Goal: Transaction & Acquisition: Obtain resource

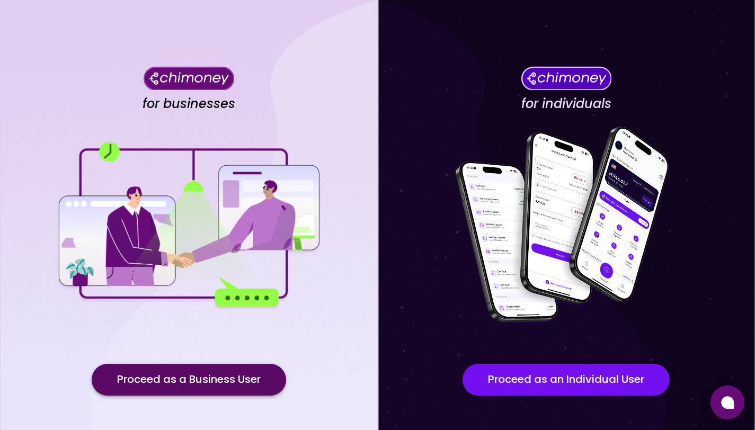
click at [178, 385] on button "Proceed as a Business User" at bounding box center [189, 380] width 195 height 32
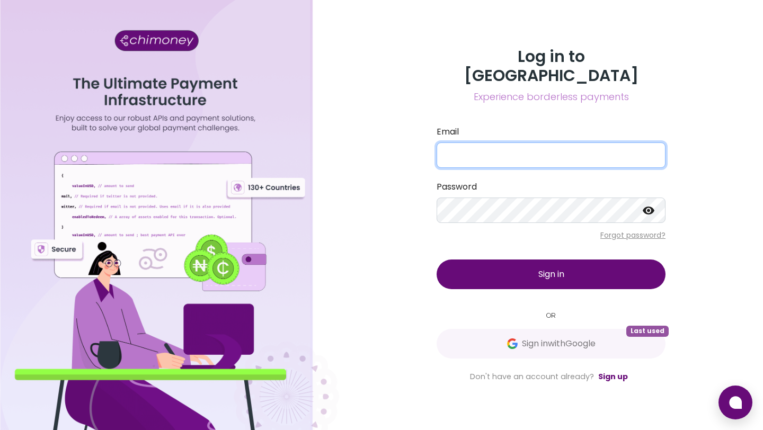
click at [506, 144] on input "Email" at bounding box center [551, 155] width 229 height 25
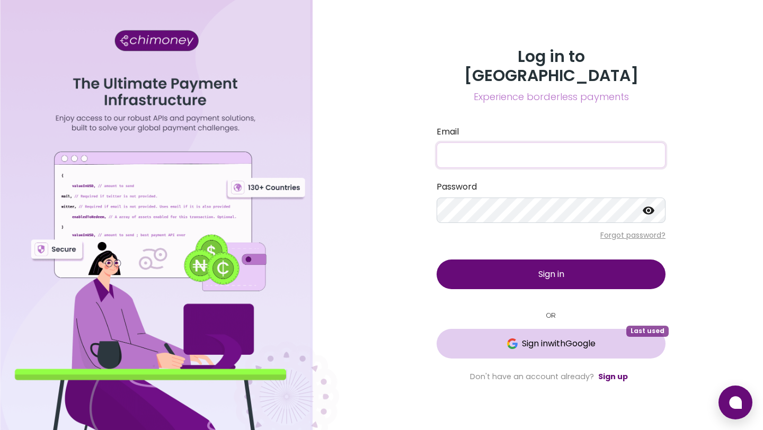
click at [537, 339] on span "Sign in with Google" at bounding box center [559, 344] width 74 height 13
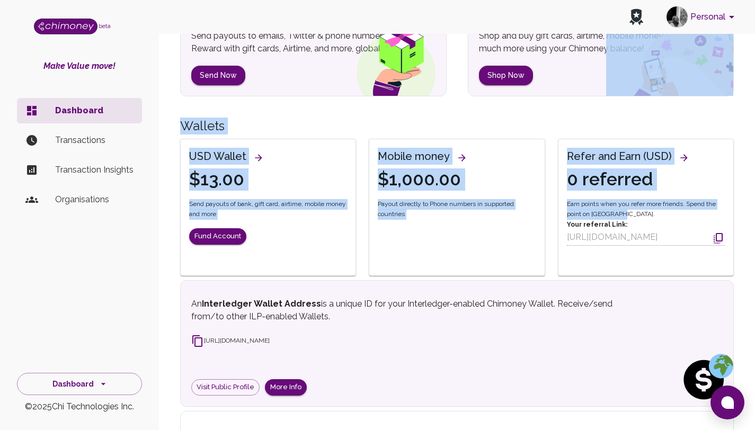
scroll to position [87, 0]
drag, startPoint x: 763, startPoint y: 152, endPoint x: 763, endPoint y: 214, distance: 62.6
click at [755, 214] on html "Personal beta Make Value move! Dashboard Transactions Transaction Insights Orga…" at bounding box center [377, 211] width 755 height 596
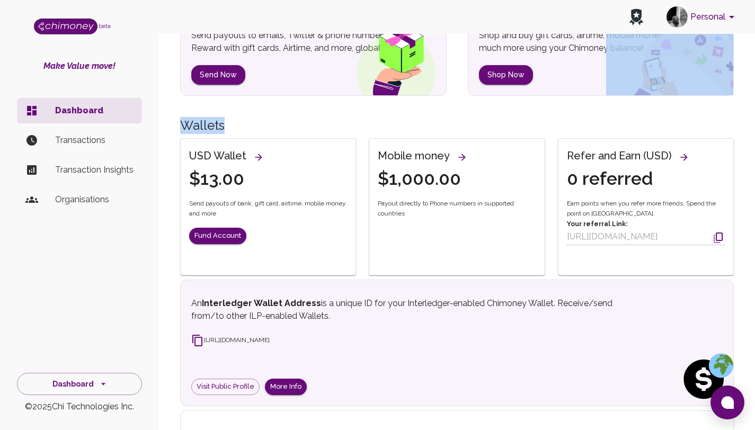
click at [719, 126] on div "Refer and Earn (USD) 0 referred Earn points when you refer more friends. Spend …" at bounding box center [639, 201] width 189 height 151
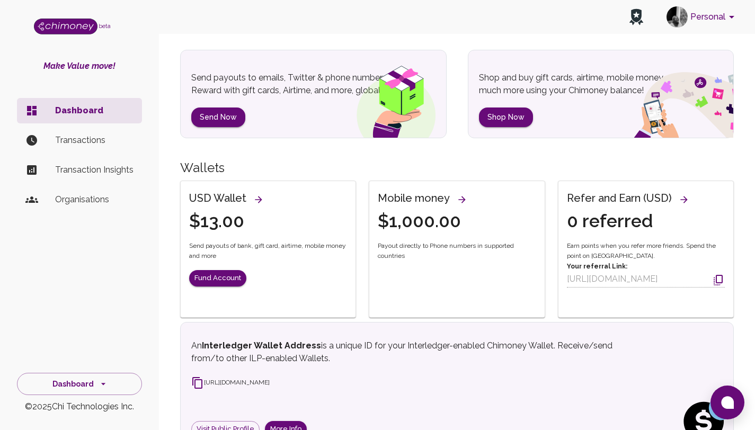
scroll to position [34, 0]
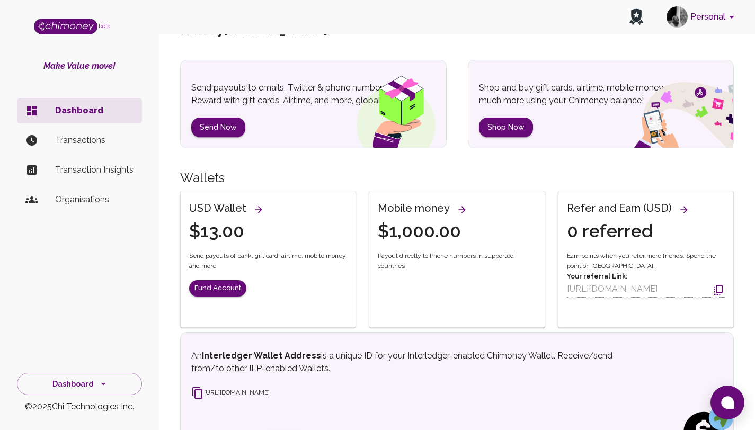
drag, startPoint x: 763, startPoint y: 119, endPoint x: 763, endPoint y: 82, distance: 37.6
click at [755, 82] on html "Personal beta Make Value move! Dashboard Transactions Transaction Insights Orga…" at bounding box center [377, 264] width 755 height 596
click at [92, 135] on p "Transactions" at bounding box center [94, 140] width 78 height 13
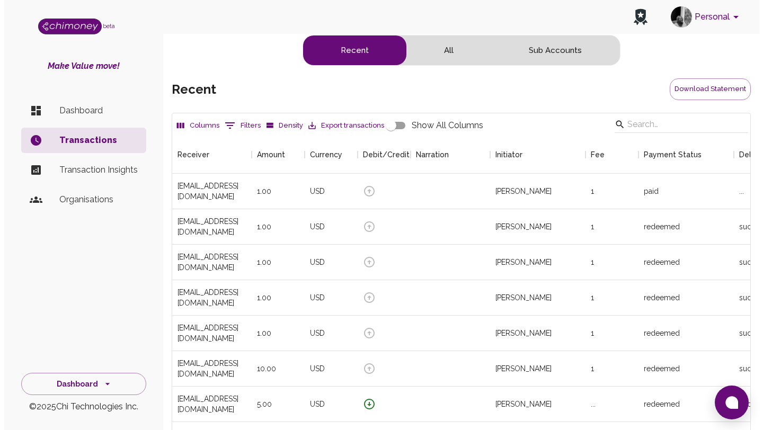
scroll to position [393, 570]
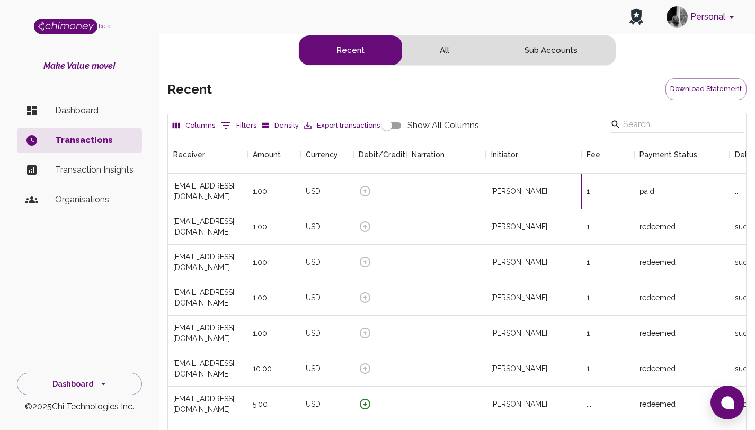
click at [626, 187] on div "1" at bounding box center [608, 192] width 53 height 36
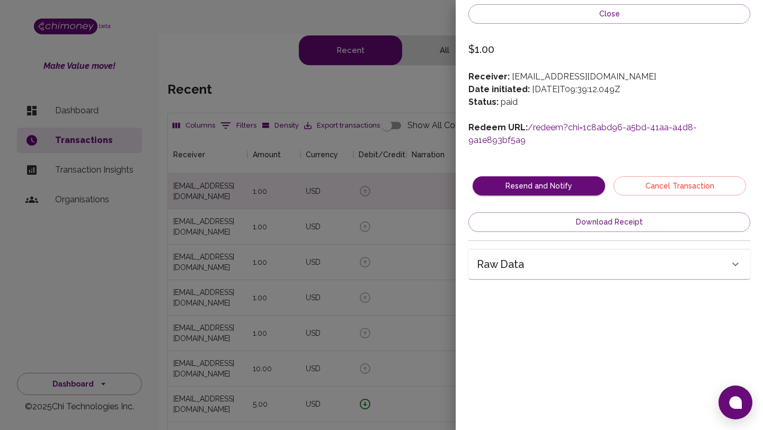
click at [556, 129] on link "/redeem?chi=1c8abd96-a5bd-41aa-a4d8-9a1e893bf5a9" at bounding box center [583, 133] width 228 height 23
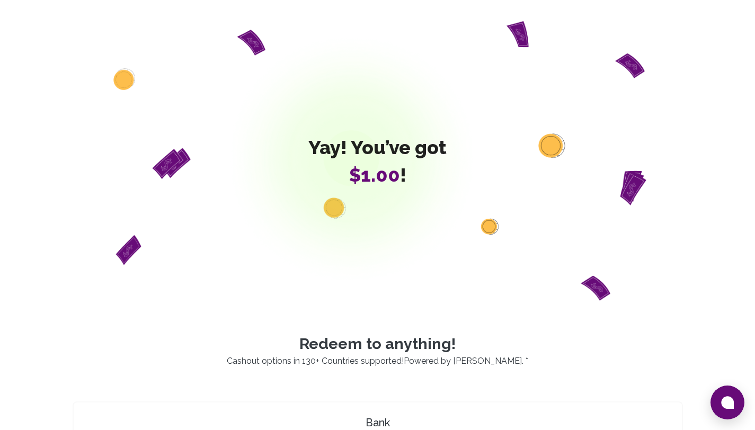
click at [366, 178] on span "$1.00" at bounding box center [374, 175] width 51 height 22
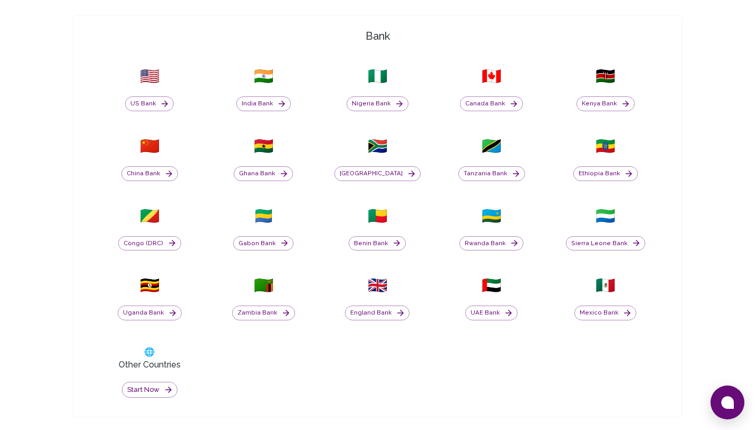
scroll to position [389, 0]
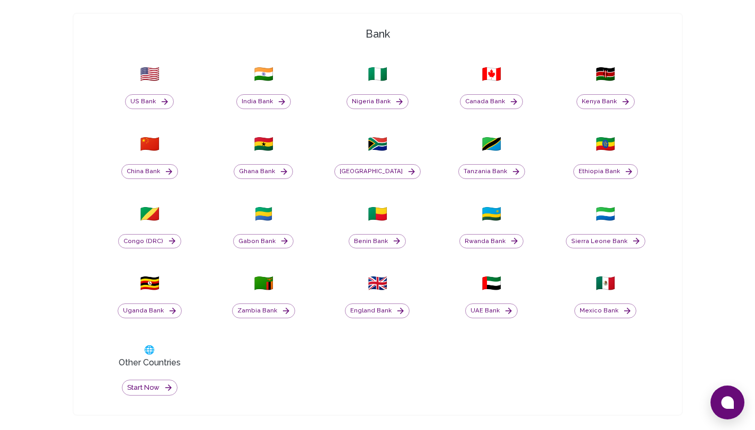
drag, startPoint x: 762, startPoint y: 92, endPoint x: 763, endPoint y: 210, distance: 118.7
click at [755, 210] on html "Yay! You’ve got $1.00 ! Redeem to anything! Cashout options in 130+ Countries s…" at bounding box center [377, 318] width 755 height 1415
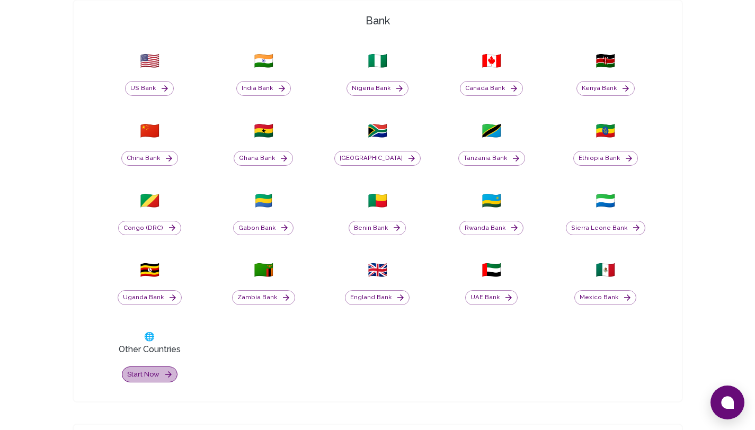
click at [153, 377] on button "Start now" at bounding box center [150, 375] width 56 height 16
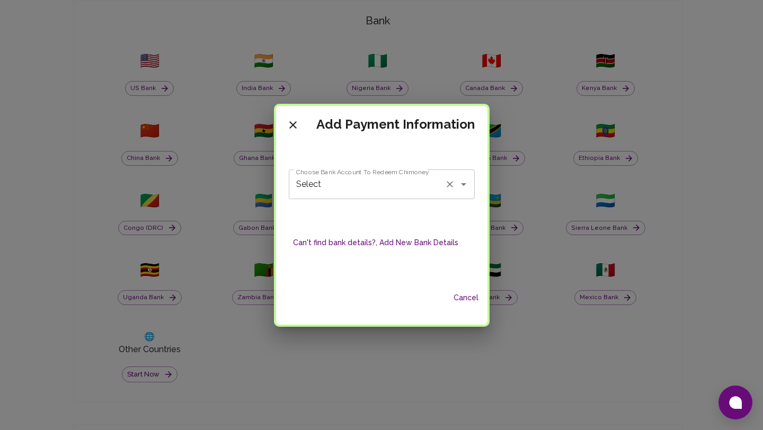
click at [384, 193] on input "Select" at bounding box center [367, 184] width 147 height 20
click at [439, 142] on h2 "Add Payment Information" at bounding box center [382, 125] width 212 height 38
click at [413, 243] on button "Can't find bank details?, Add New Bank Details" at bounding box center [376, 243] width 174 height 20
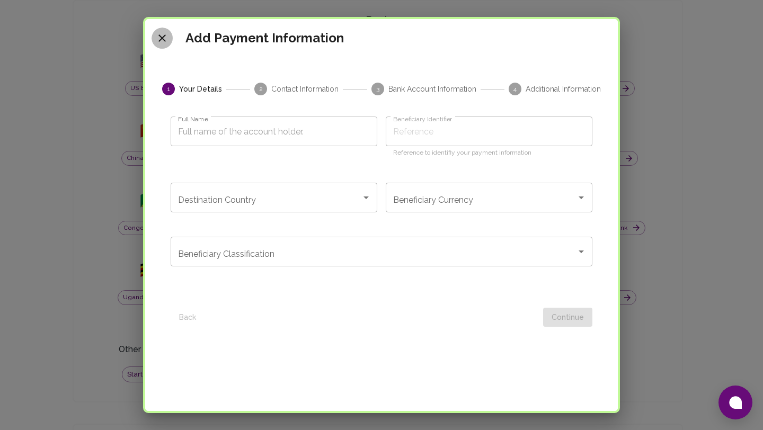
click at [161, 42] on icon "close" at bounding box center [162, 38] width 13 height 13
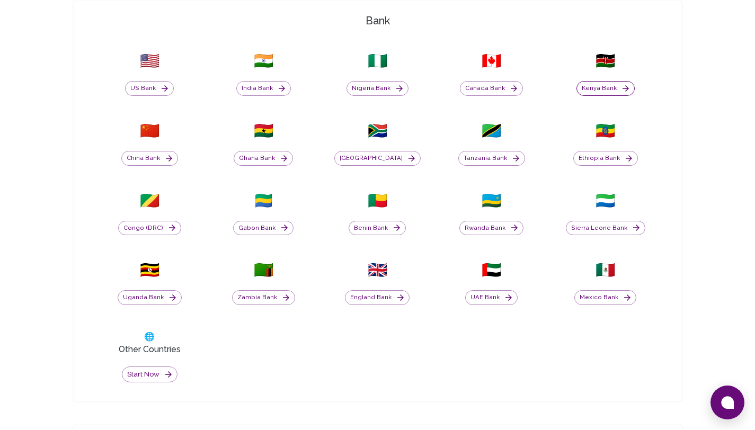
click at [598, 87] on button "Kenya Bank" at bounding box center [606, 88] width 58 height 15
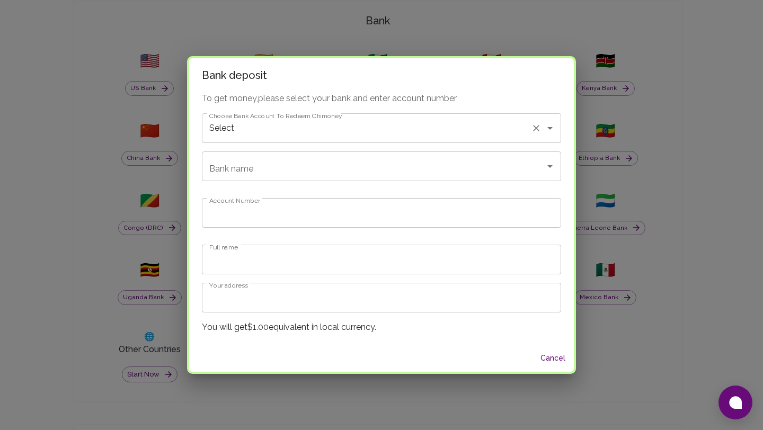
click at [414, 131] on input "Select" at bounding box center [367, 128] width 320 height 20
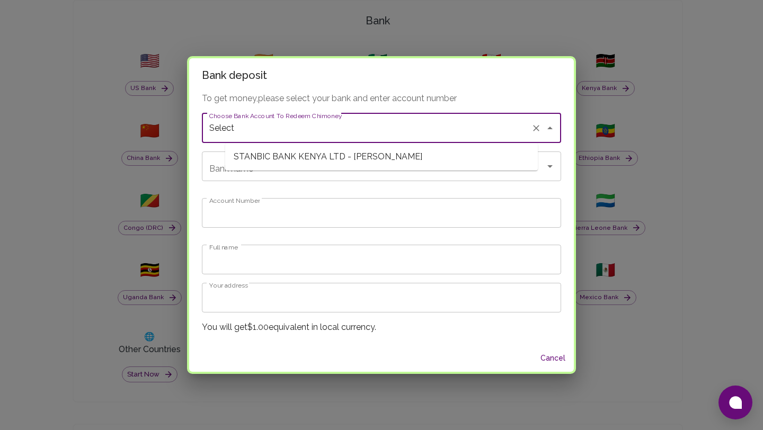
click at [387, 160] on span "STANBIC BANK KENYA LTD - Phylis Atieno" at bounding box center [381, 156] width 313 height 19
type input "STANBIC BANK KENYA LTD - Phylis Atieno"
type input "CFC Stanbic Bank Kenya Limited"
type input "0100012329401"
type input "Phylis Atieno"
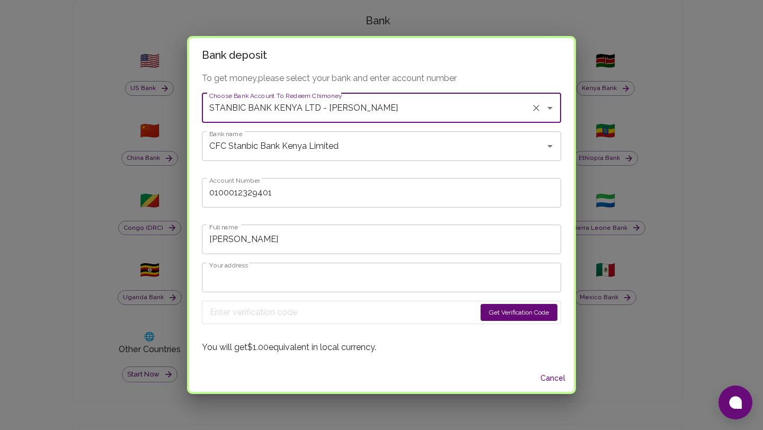
click at [278, 270] on input "Your address" at bounding box center [381, 278] width 359 height 30
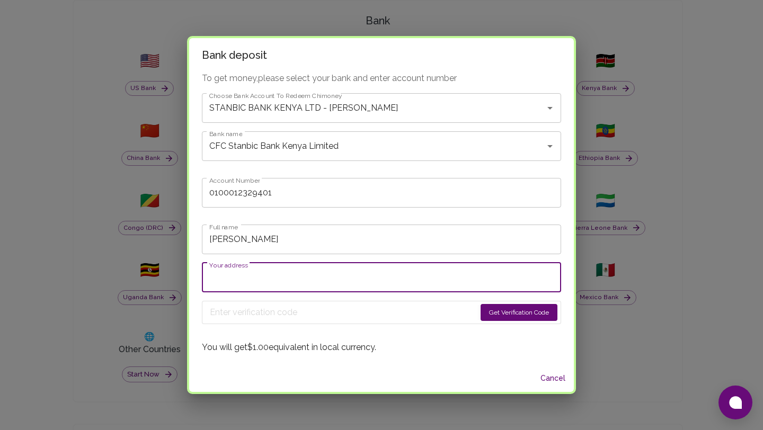
type input "Nairobi"
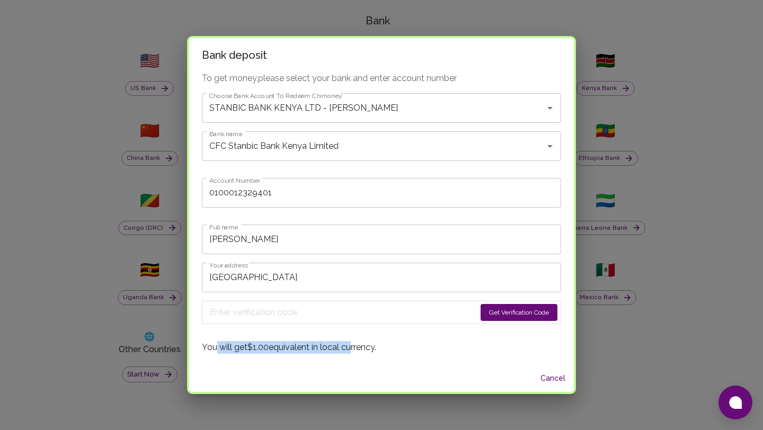
drag, startPoint x: 241, startPoint y: 351, endPoint x: 373, endPoint y: 353, distance: 132.5
click at [374, 353] on p "You will get $1.00 equivalent in local currency." at bounding box center [381, 347] width 359 height 13
click at [442, 344] on p "You will get $1.00 equivalent in local currency." at bounding box center [381, 347] width 359 height 13
click at [540, 381] on button "Cancel" at bounding box center [553, 379] width 34 height 20
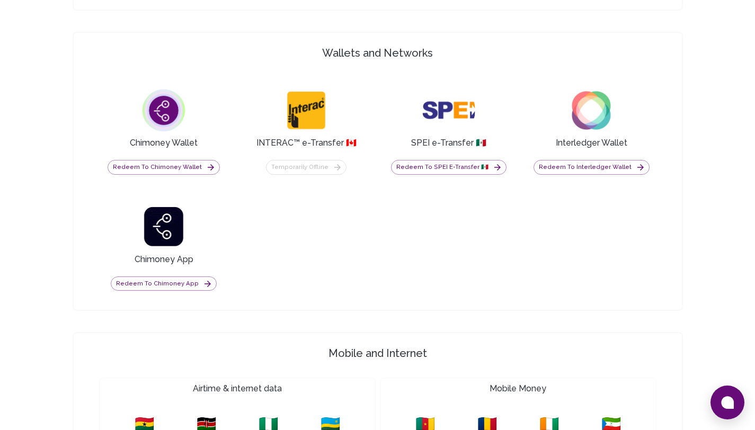
scroll to position [804, 0]
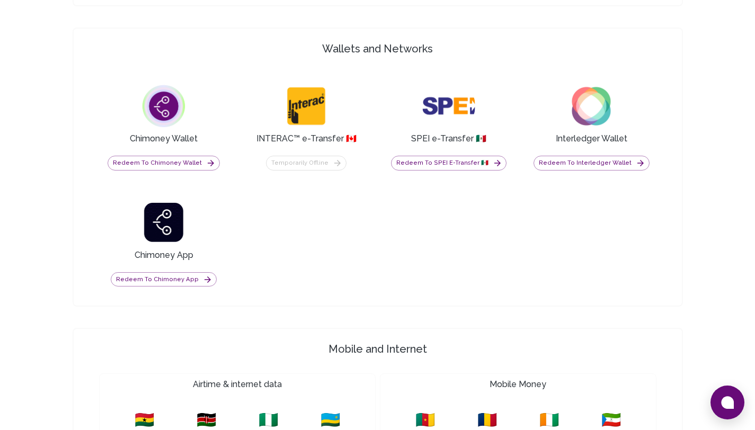
drag, startPoint x: 763, startPoint y: 203, endPoint x: 763, endPoint y: 330, distance: 127.2
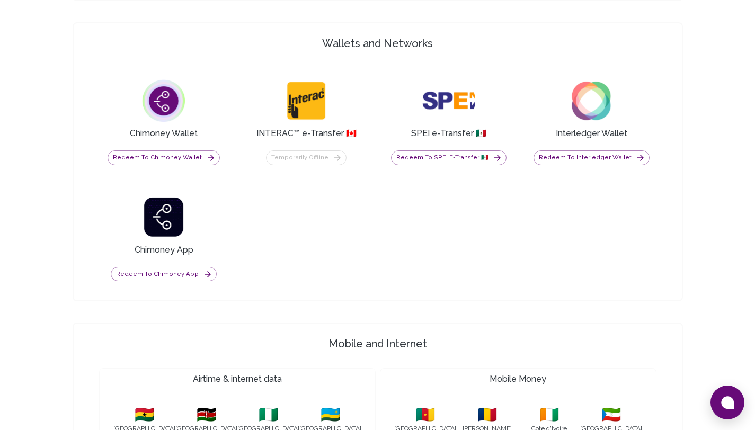
click at [415, 37] on h4 "Wallets and Networks" at bounding box center [378, 43] width 600 height 15
drag, startPoint x: 259, startPoint y: 134, endPoint x: 356, endPoint y: 137, distance: 97.1
click at [356, 137] on div "INTERAC™ e-Transfer 🇨🇦" at bounding box center [307, 108] width 130 height 66
drag, startPoint x: 356, startPoint y: 137, endPoint x: 334, endPoint y: 137, distance: 21.2
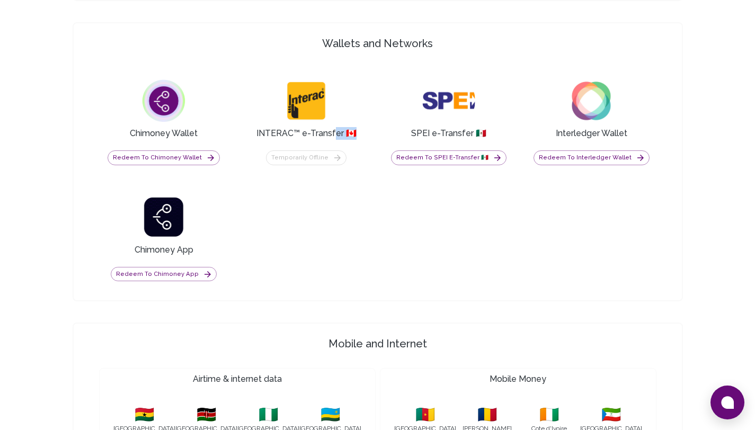
click at [334, 137] on div "INTERAC™ e-Transfer 🇨🇦" at bounding box center [307, 108] width 130 height 66
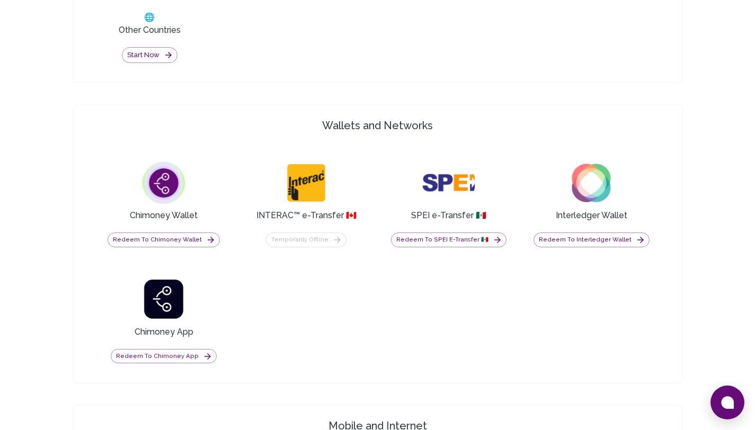
scroll to position [757, 0]
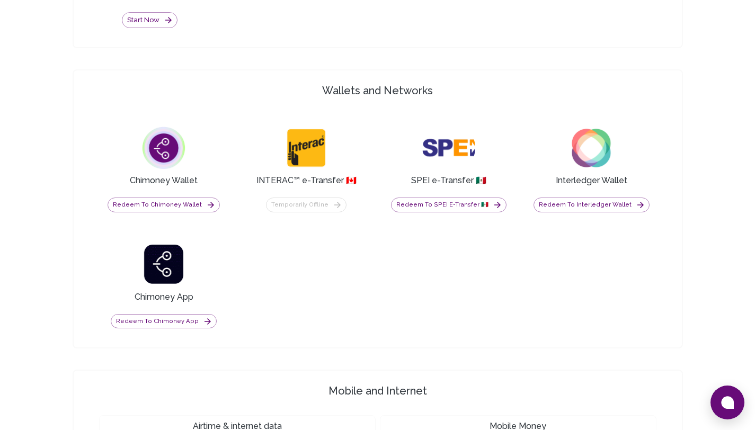
drag, startPoint x: 763, startPoint y: 130, endPoint x: 763, endPoint y: 265, distance: 134.6
click at [318, 181] on h3 "INTERAC™ e-Transfer 🇨🇦" at bounding box center [307, 180] width 100 height 13
click at [319, 181] on h3 "INTERAC™ e-Transfer 🇨🇦" at bounding box center [307, 180] width 100 height 13
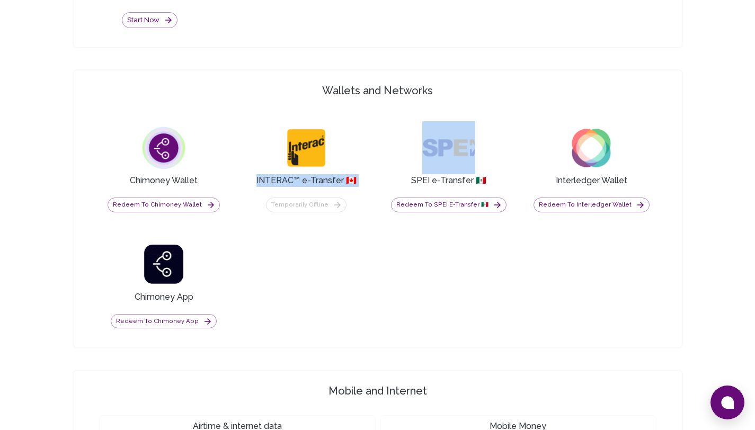
click at [319, 181] on h3 "INTERAC™ e-Transfer 🇨🇦" at bounding box center [307, 180] width 100 height 13
click at [338, 179] on h3 "INTERAC™ e-Transfer 🇨🇦" at bounding box center [307, 180] width 100 height 13
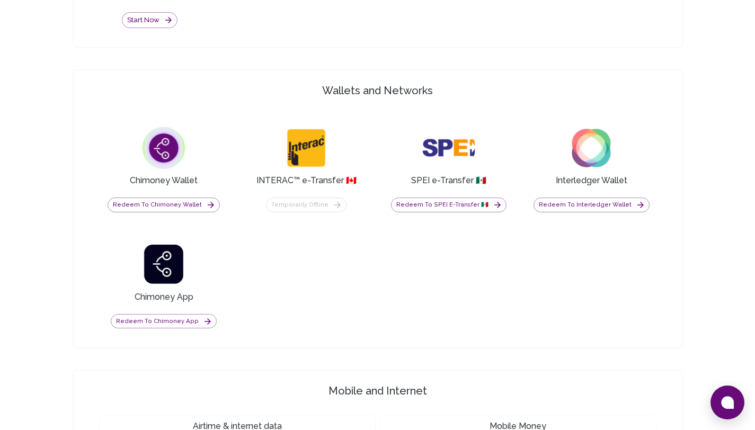
click at [338, 179] on h3 "INTERAC™ e-Transfer 🇨🇦" at bounding box center [307, 180] width 100 height 13
click at [444, 181] on h3 "SPEI e-Transfer 🇲🇽" at bounding box center [448, 180] width 75 height 13
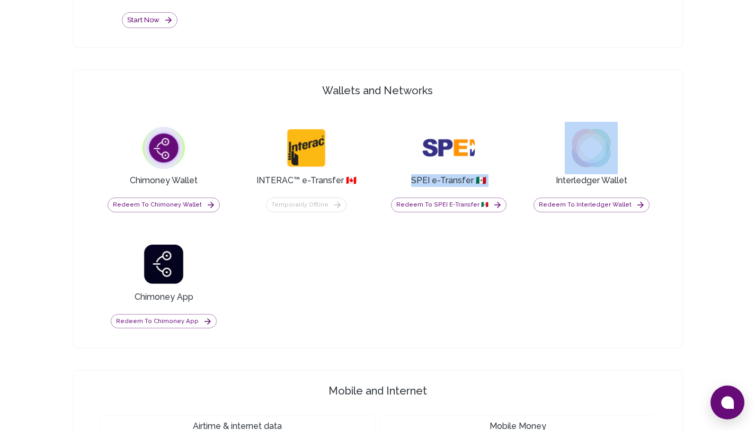
click at [444, 181] on h3 "SPEI e-Transfer 🇲🇽" at bounding box center [448, 180] width 75 height 13
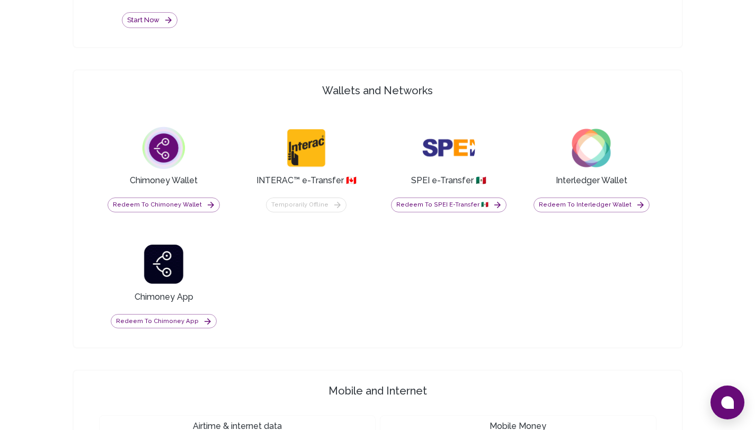
click at [592, 181] on h3 "Interledger Wallet" at bounding box center [592, 180] width 72 height 13
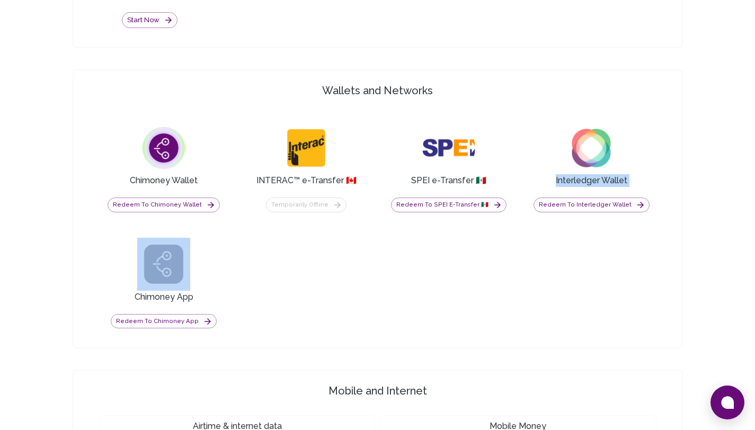
click at [592, 181] on h3 "Interledger Wallet" at bounding box center [592, 180] width 72 height 13
click at [662, 248] on div "Chimoney Wallet Redeem to Chimoney Wallet INTERAC™ e-Transfer 🇨🇦 Temporarily of…" at bounding box center [378, 225] width 575 height 237
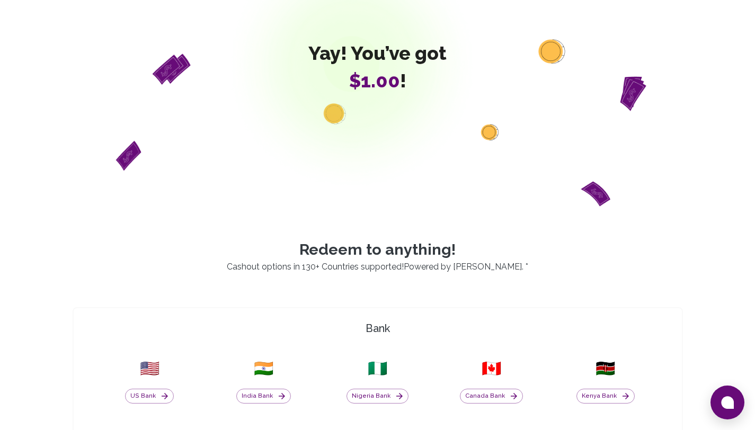
scroll to position [0, 0]
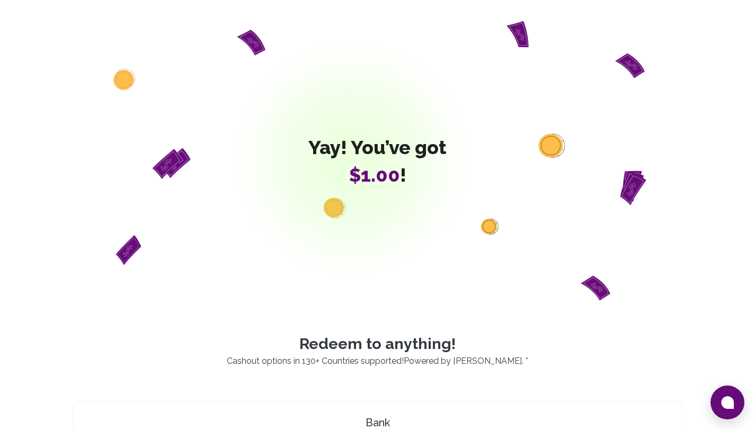
drag, startPoint x: 763, startPoint y: 127, endPoint x: 763, endPoint y: 46, distance: 81.1
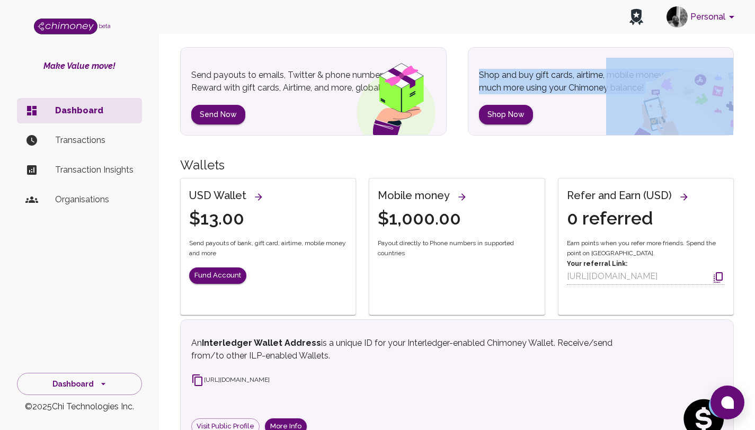
drag, startPoint x: 763, startPoint y: 111, endPoint x: 763, endPoint y: 144, distance: 32.9
click at [755, 145] on html "Personal beta Make Value move! Dashboard Transactions Transaction Insights Orga…" at bounding box center [377, 251] width 755 height 596
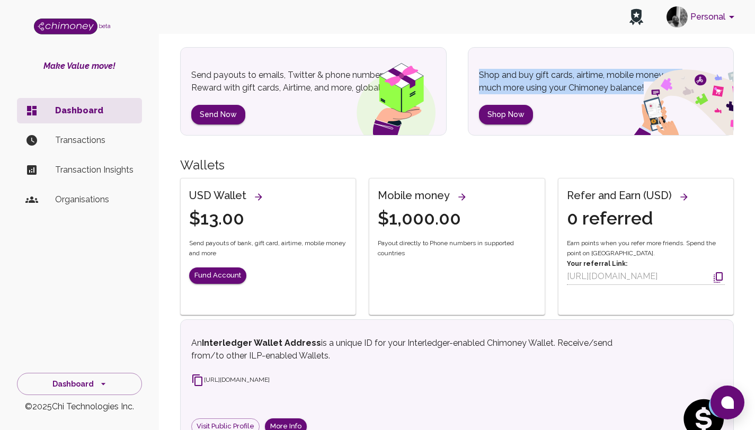
scroll to position [47, 0]
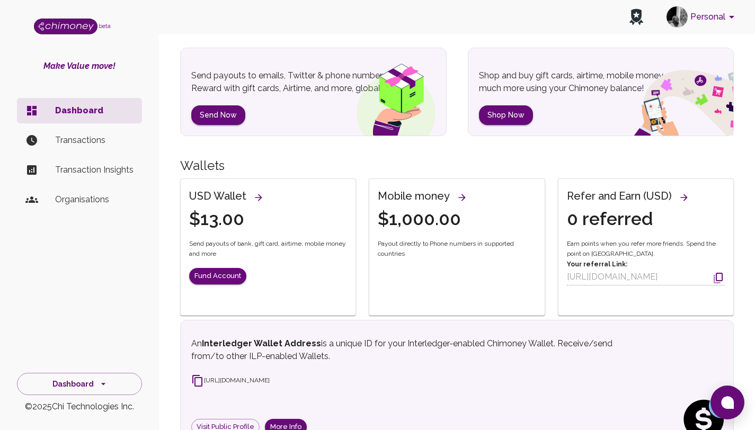
click at [297, 146] on div "Wallets" at bounding box center [457, 155] width 554 height 38
click at [302, 159] on h5 "Wallets" at bounding box center [457, 165] width 554 height 17
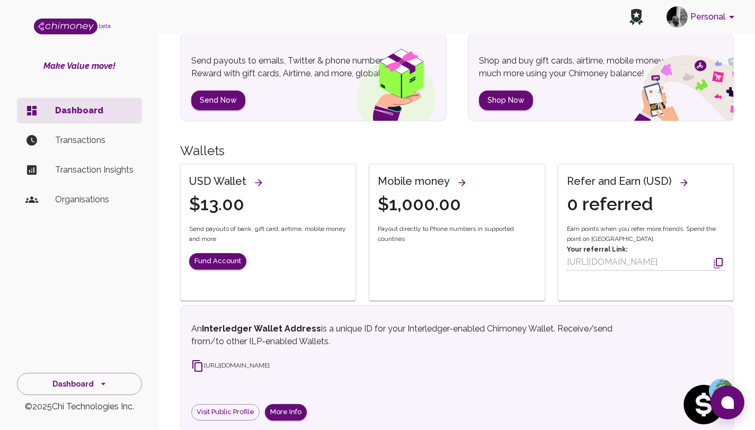
scroll to position [76, 0]
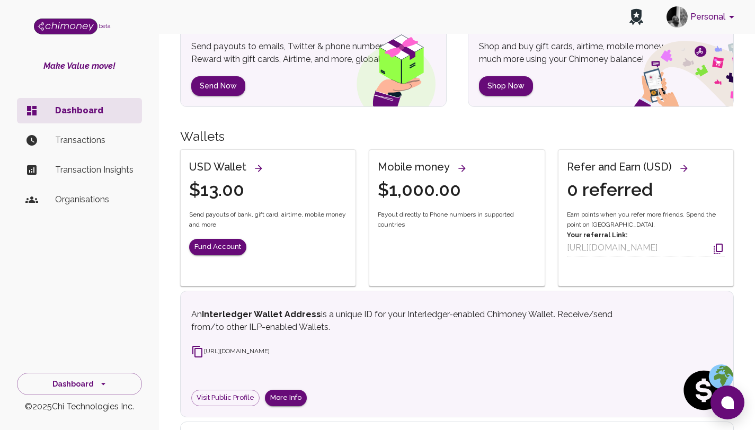
drag, startPoint x: 763, startPoint y: 187, endPoint x: 763, endPoint y: 207, distance: 20.7
click at [755, 207] on html "Personal beta Make Value move! Dashboard Transactions Transaction Insights Orga…" at bounding box center [377, 222] width 755 height 596
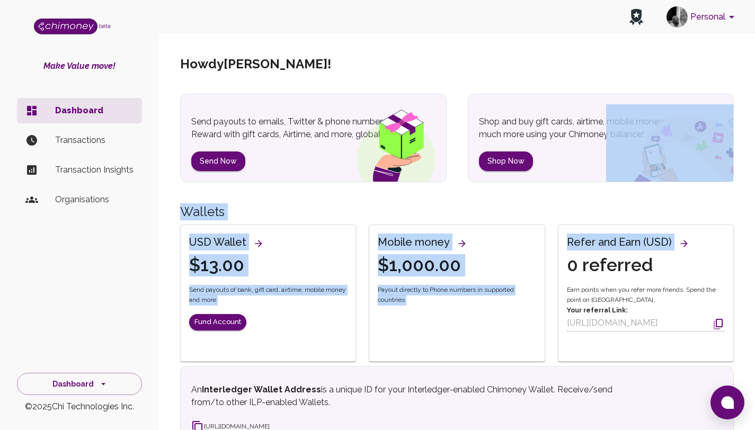
scroll to position [0, 0]
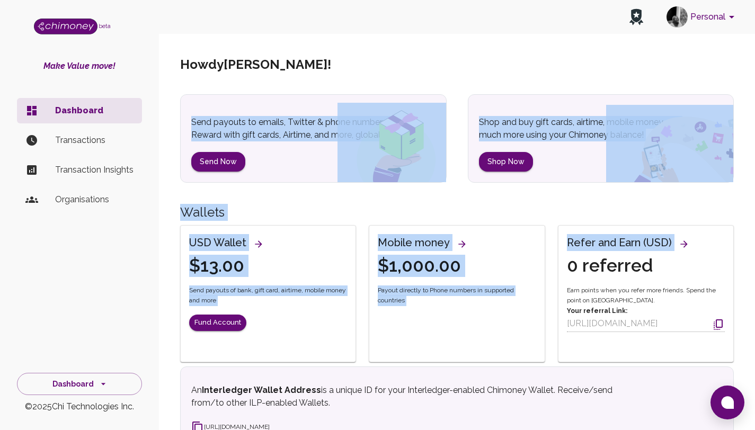
drag, startPoint x: 763, startPoint y: 215, endPoint x: 761, endPoint y: 75, distance: 140.5
click at [755, 75] on html "Personal beta Make Value move! Dashboard Transactions Transaction Insights Orga…" at bounding box center [377, 298] width 755 height 596
click at [705, 68] on div "Howdy [PERSON_NAME] !" at bounding box center [457, 64] width 554 height 59
